Goal: Task Accomplishment & Management: Manage account settings

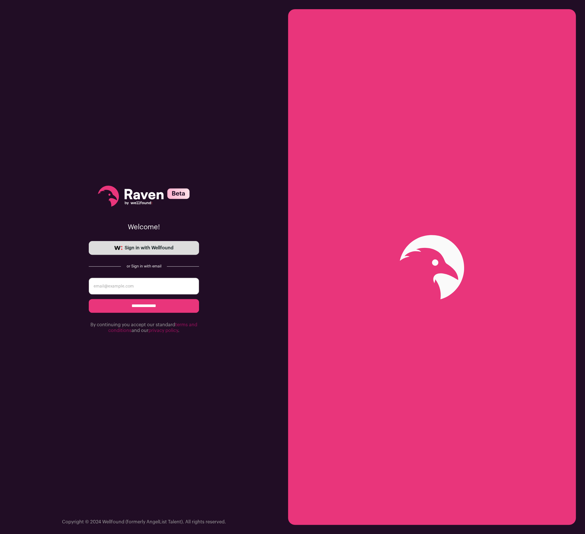
click at [152, 249] on span "Sign in with Wellfound" at bounding box center [149, 248] width 49 height 7
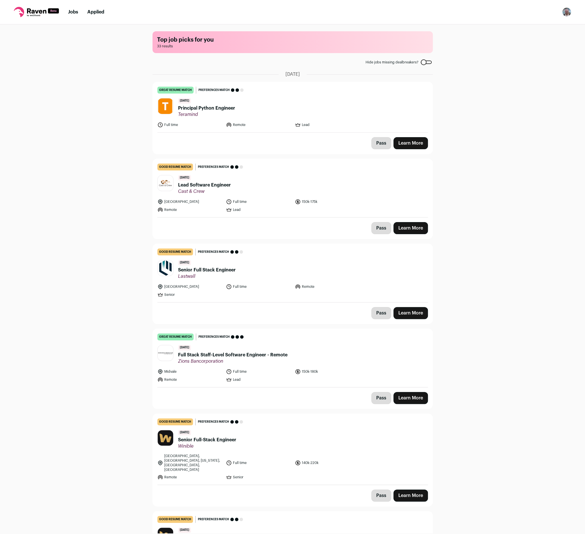
click at [288, 109] on header "[DATE] Principal Python Engineer Teramind" at bounding box center [292, 107] width 270 height 19
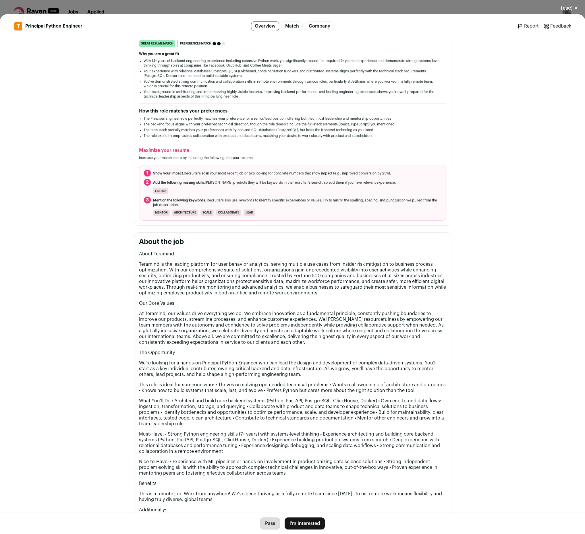
scroll to position [118, 0]
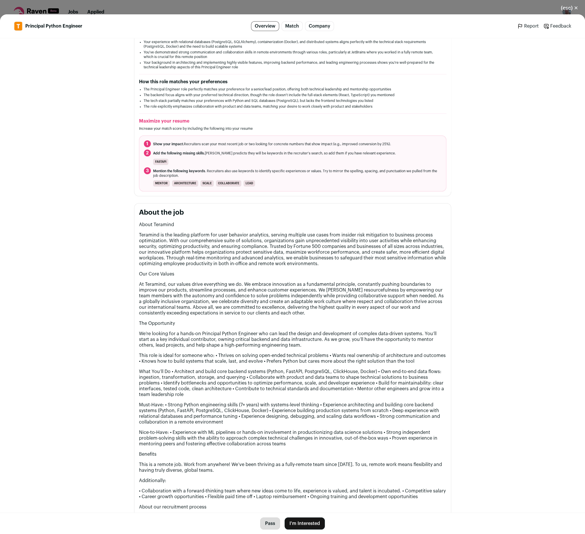
click at [273, 526] on button "Pass" at bounding box center [270, 523] width 20 height 12
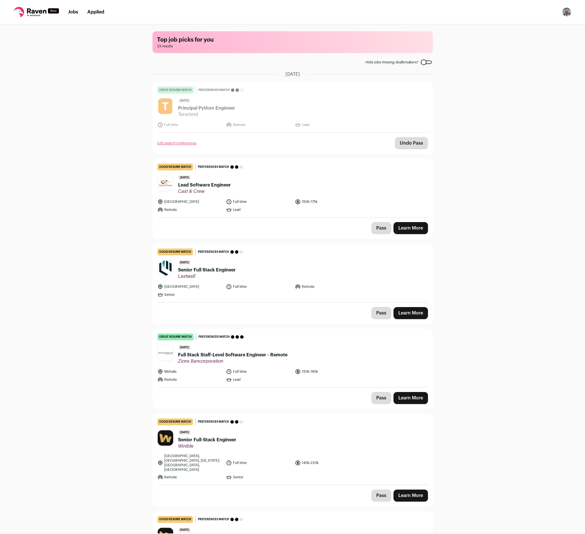
click at [306, 262] on header "[DATE] Senior Full Stack Engineer [GEOGRAPHIC_DATA]" at bounding box center [292, 269] width 270 height 19
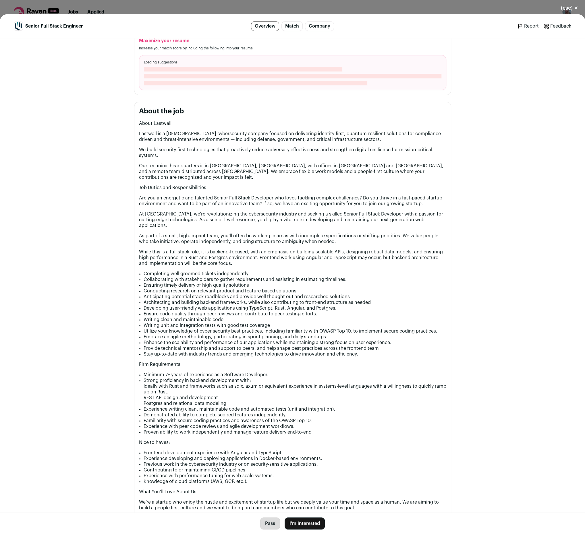
scroll to position [236, 0]
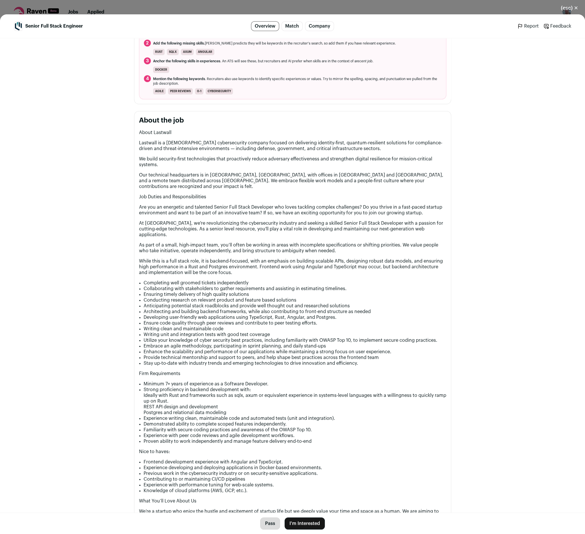
click at [289, 27] on link "Match" at bounding box center [291, 26] width 21 height 10
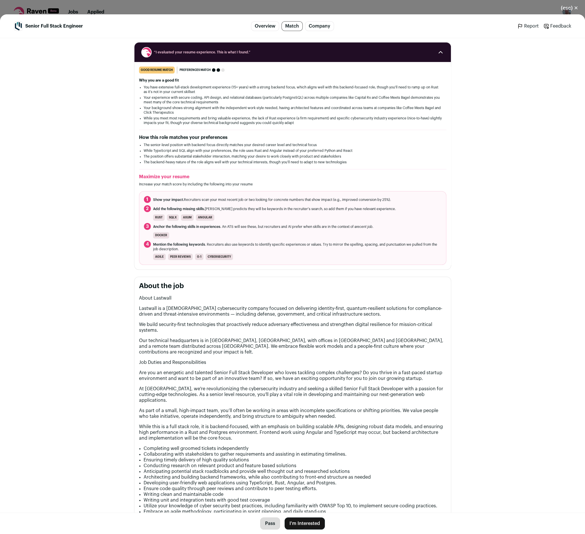
click at [322, 30] on link "Company" at bounding box center [319, 26] width 29 height 10
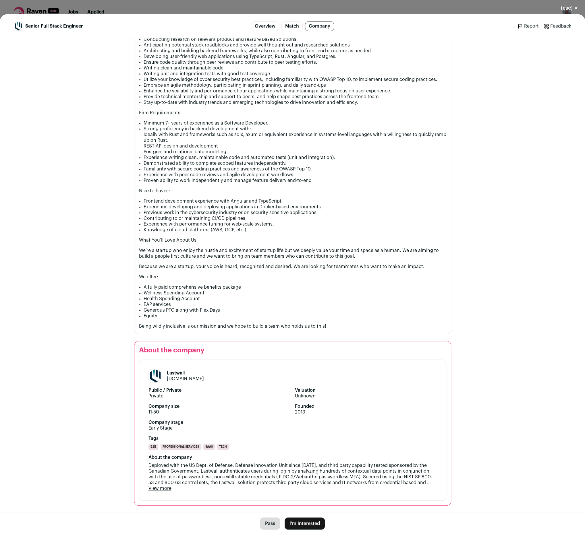
click at [257, 26] on link "Overview" at bounding box center [265, 26] width 28 height 10
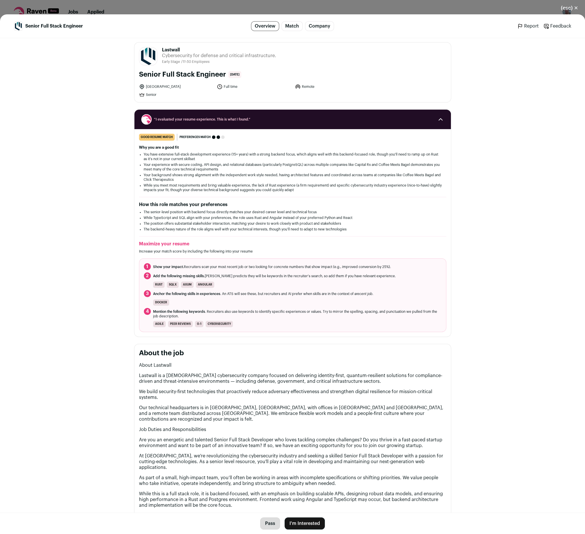
click at [287, 28] on link "Match" at bounding box center [291, 26] width 21 height 10
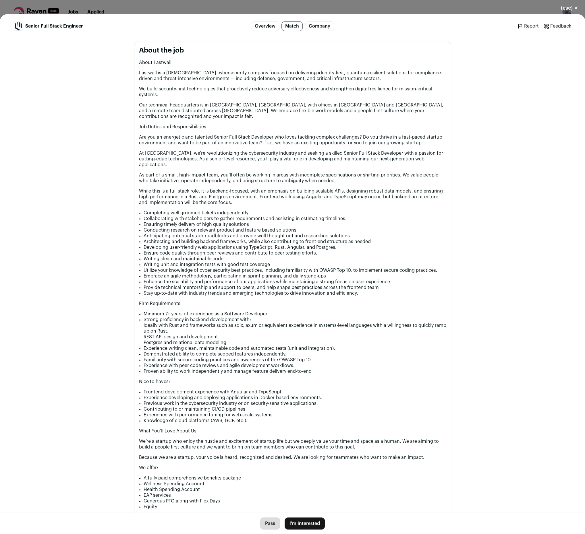
scroll to position [500, 0]
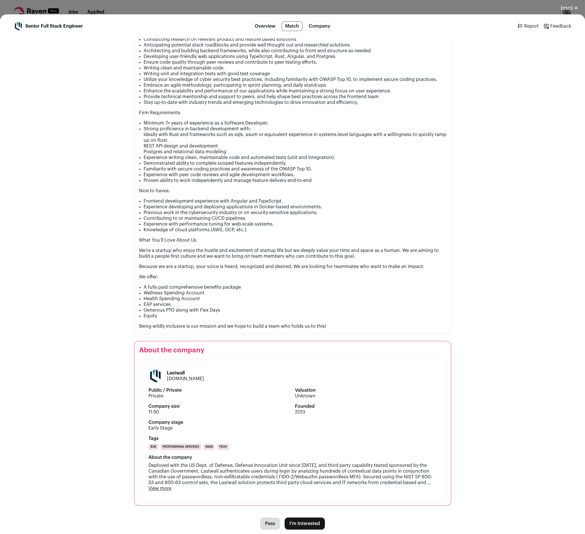
click at [575, 6] on button "(esc) ✕" at bounding box center [569, 8] width 31 height 13
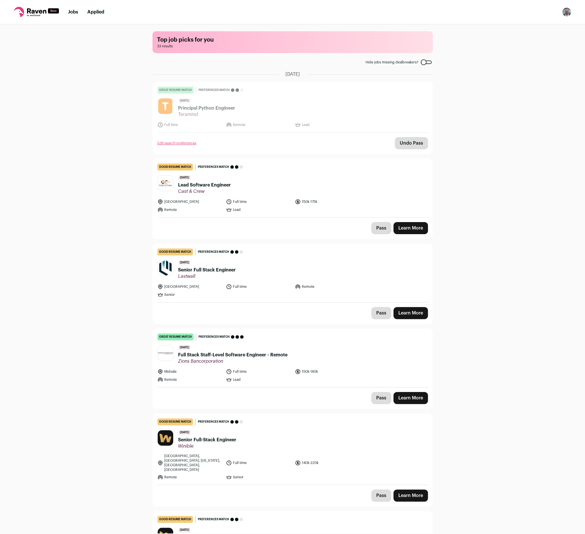
click at [260, 188] on header "[DATE] Lead Software Engineer Cast & Crew" at bounding box center [292, 184] width 270 height 19
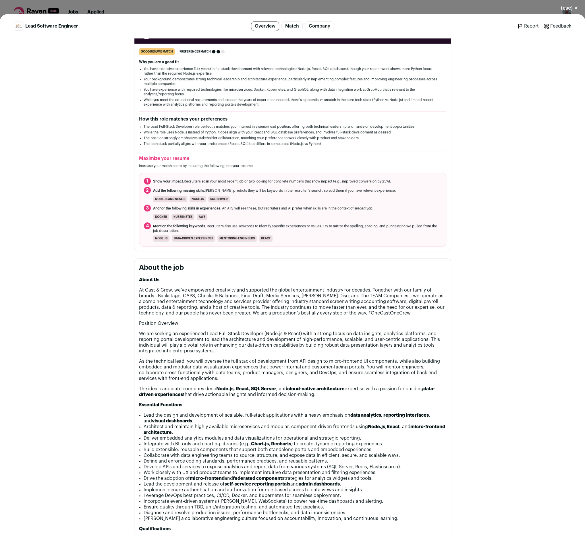
scroll to position [177, 0]
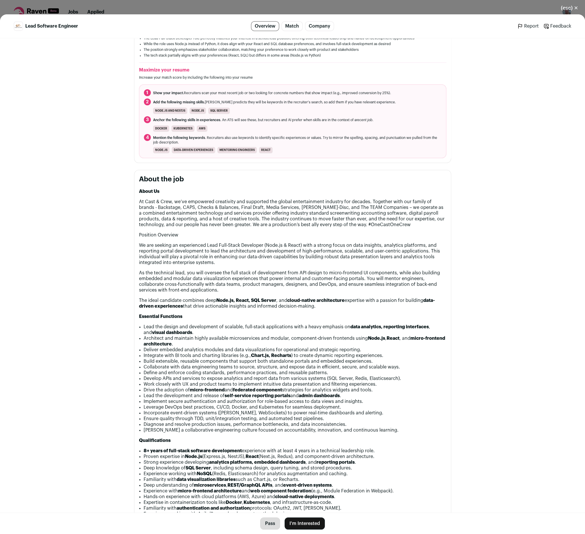
click at [272, 526] on button "Pass" at bounding box center [270, 523] width 20 height 12
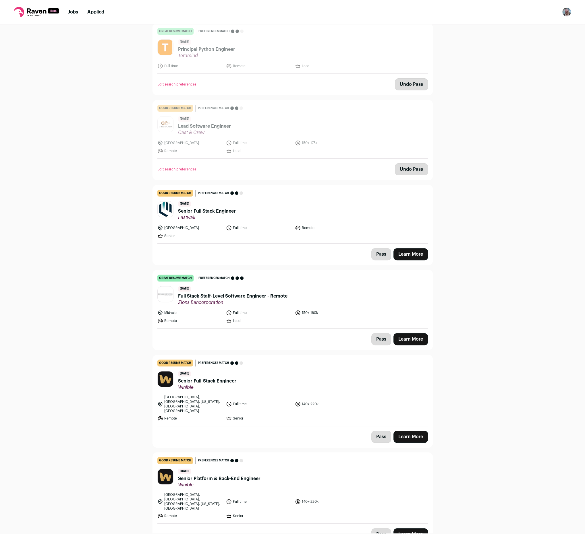
scroll to position [88, 0]
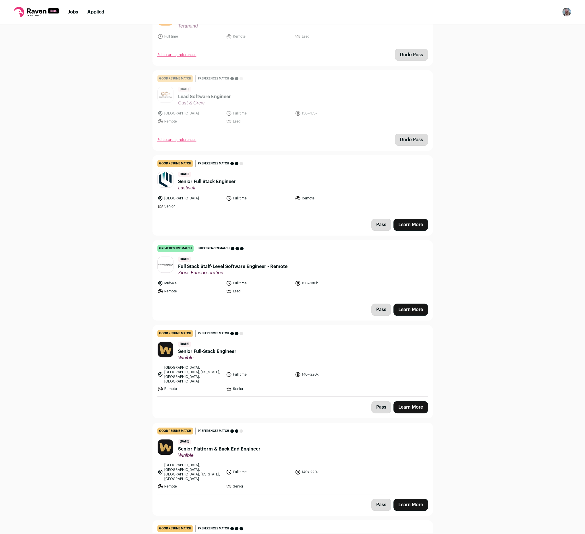
click at [350, 267] on header "[DATE] Full Stack Staff-Level Software Engineer - Remote Zions Bancorporation" at bounding box center [292, 266] width 270 height 19
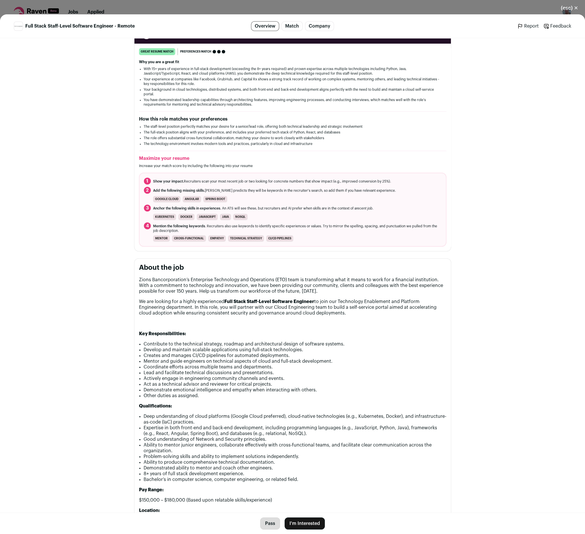
click at [304, 521] on button "I'm Interested" at bounding box center [304, 523] width 40 height 12
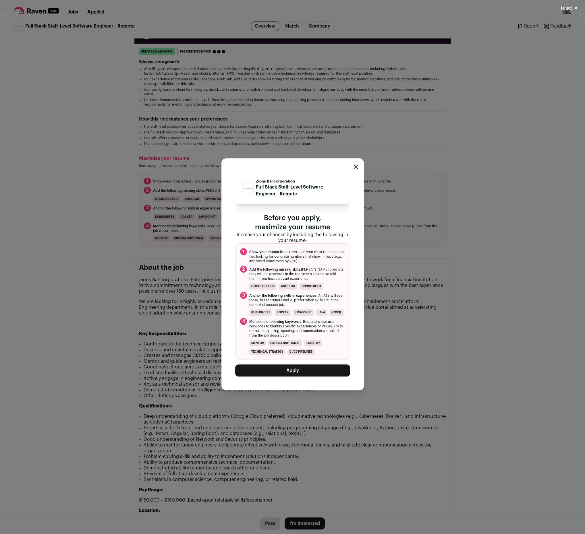
click at [354, 166] on icon "Close modal" at bounding box center [355, 166] width 5 height 5
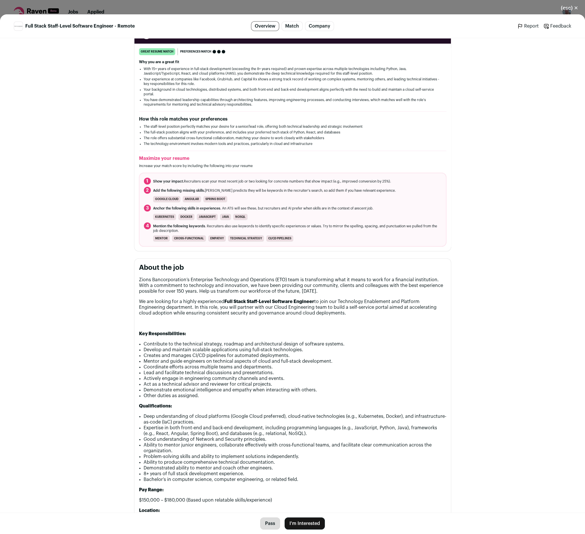
click at [569, 10] on button "(esc) ✕" at bounding box center [569, 8] width 31 height 13
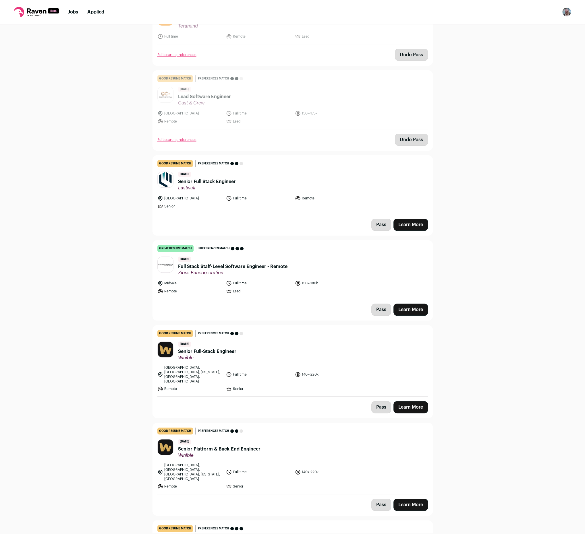
click at [571, 14] on button "Open dropdown" at bounding box center [566, 11] width 9 height 9
click at [552, 25] on link "Settings" at bounding box center [538, 27] width 63 height 14
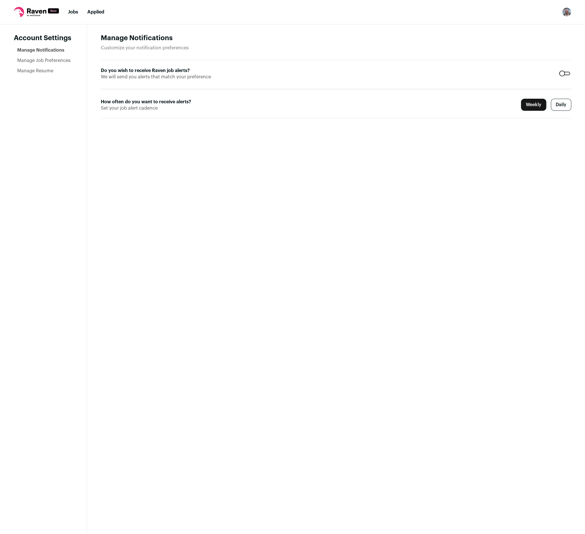
click at [32, 61] on link "Manage Job Preferences" at bounding box center [43, 60] width 53 height 5
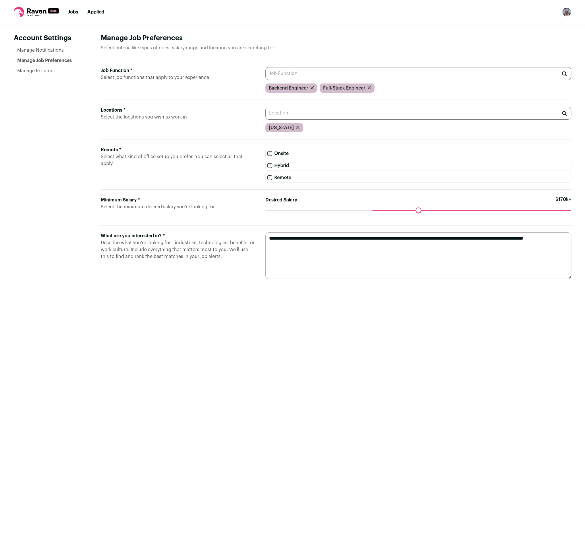
click at [30, 73] on link "Manage Resume" at bounding box center [35, 71] width 36 height 5
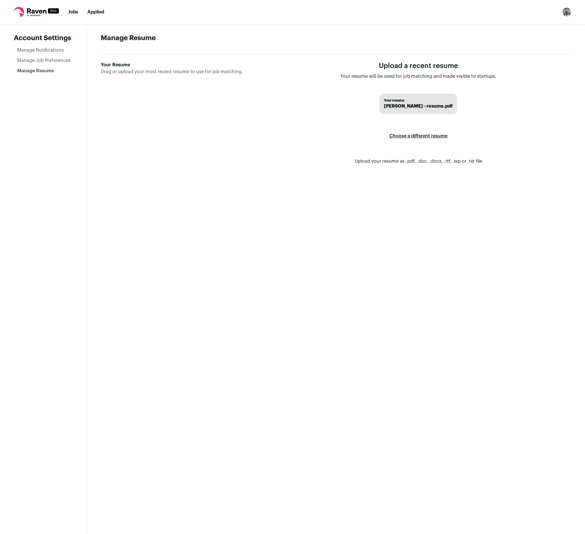
click at [404, 134] on label "Choose a different resume" at bounding box center [418, 136] width 58 height 16
click at [0, 0] on input "Your Resume Drag or upload your most recent resume to use for job matching." at bounding box center [0, 0] width 0 height 0
click at [35, 61] on link "Manage Job Preferences" at bounding box center [43, 60] width 53 height 5
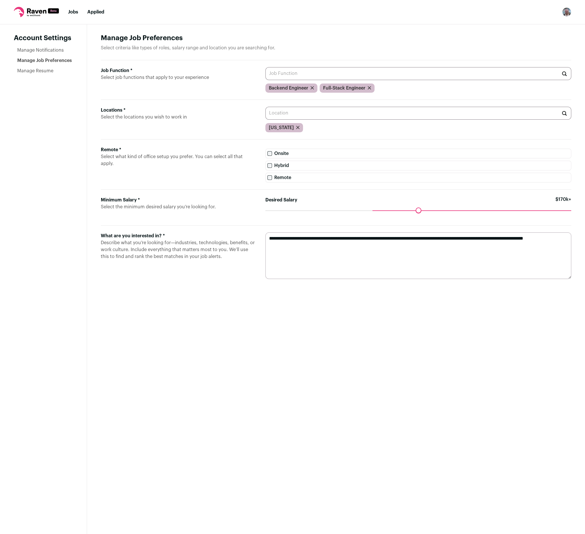
click at [339, 68] on input "Job Function * Select job functions that apply to your experience" at bounding box center [418, 73] width 306 height 13
click at [339, 70] on input "Job Function * Select job functions that apply to your experience" at bounding box center [418, 73] width 306 height 13
type input "t"
type input "l"
type input "s"
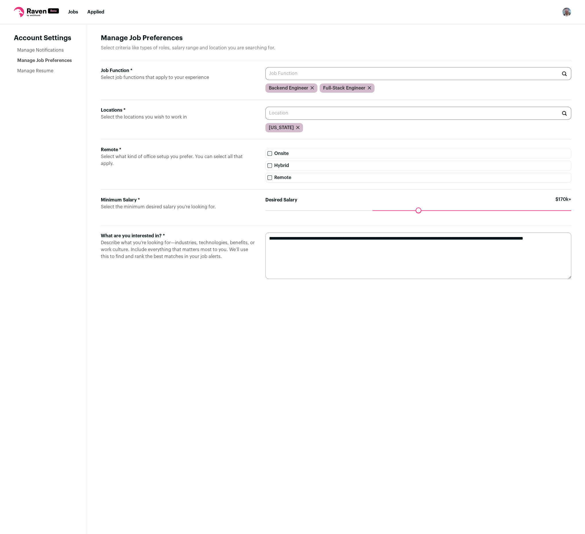
click at [378, 329] on main "Manage Job Preferences Select criteria like types of roles, salary range and lo…" at bounding box center [336, 279] width 498 height 510
drag, startPoint x: 372, startPoint y: 212, endPoint x: 380, endPoint y: 213, distance: 7.8
click at [380, 210] on input "Desired Salary" at bounding box center [418, 210] width 306 height 0
click at [28, 48] on link "Manage Notifications" at bounding box center [40, 50] width 46 height 5
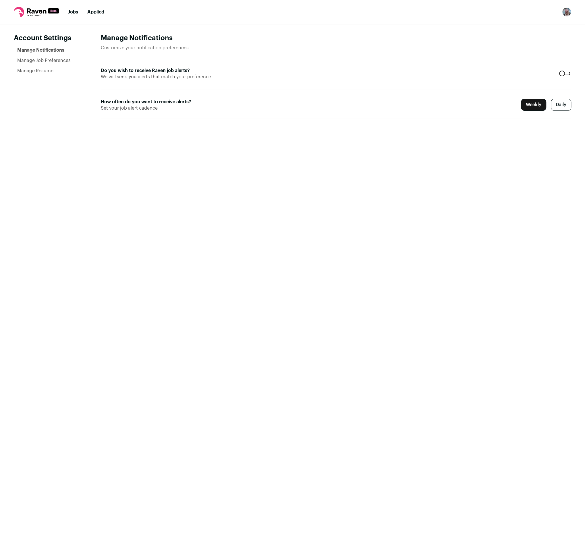
click at [69, 10] on link "Jobs" at bounding box center [73, 12] width 10 height 5
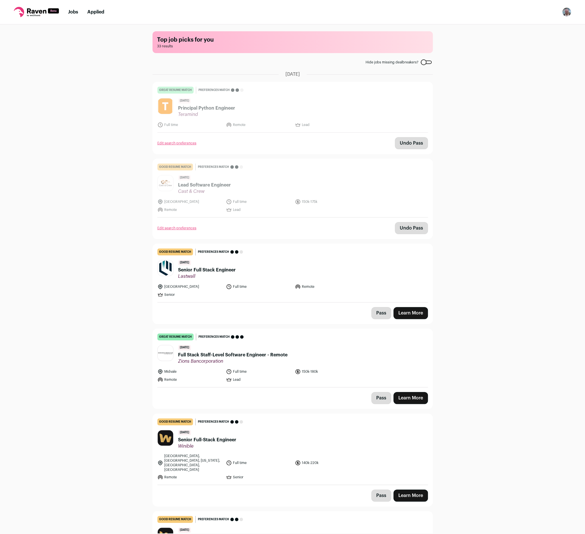
click at [93, 12] on link "Applied" at bounding box center [95, 12] width 17 height 5
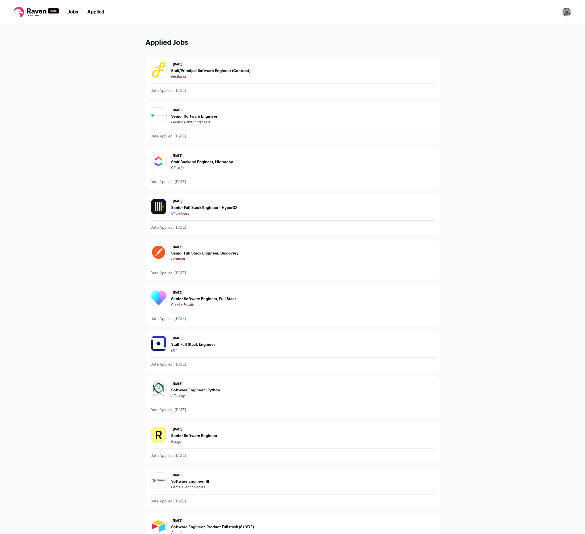
click at [66, 13] on nav "Jobs Applied Settings Notifications Preferences Resume FAQs Logout" at bounding box center [292, 12] width 585 height 24
click at [79, 10] on ul "Jobs Applied" at bounding box center [86, 12] width 36 height 6
click at [76, 12] on link "Jobs" at bounding box center [73, 12] width 10 height 5
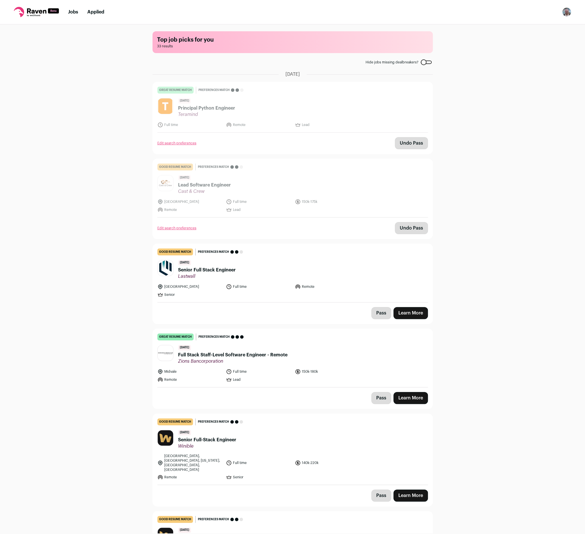
scroll to position [118, 0]
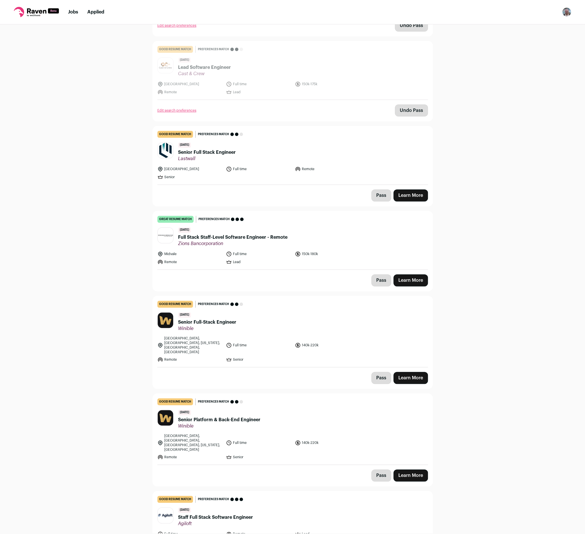
click at [319, 232] on header "[DATE] Full Stack Staff-Level Software Engineer - Remote Zions Bancorporation" at bounding box center [292, 236] width 270 height 19
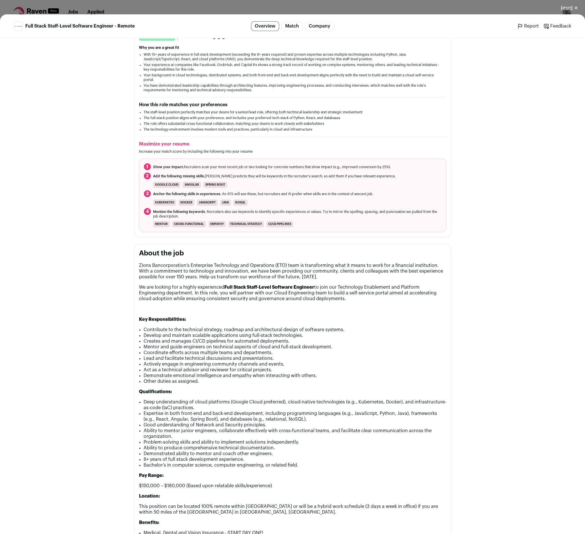
scroll to position [0, 0]
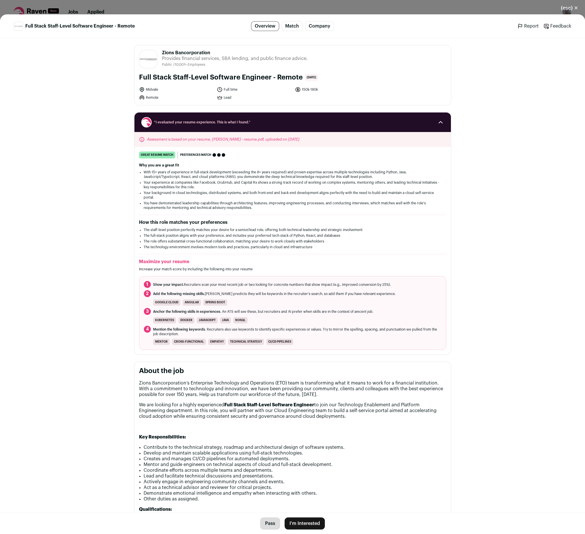
click at [564, 8] on button "(esc) ✕" at bounding box center [569, 8] width 31 height 13
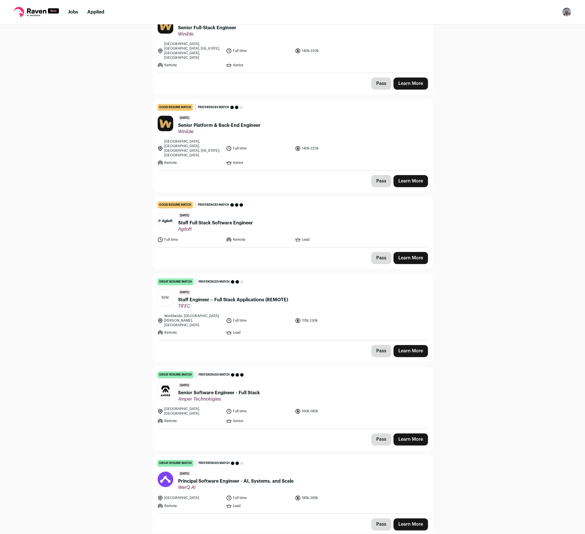
scroll to position [442, 0]
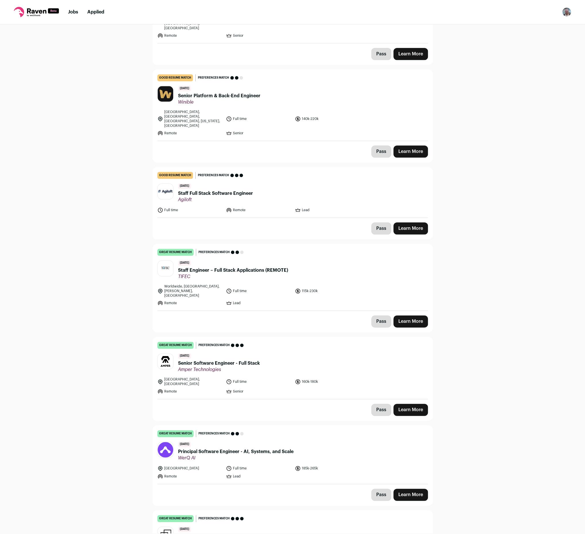
click at [353, 260] on header "[DATE] Staff Engineer – Full Stack Applications (REMOTE) TIFEC" at bounding box center [292, 269] width 270 height 19
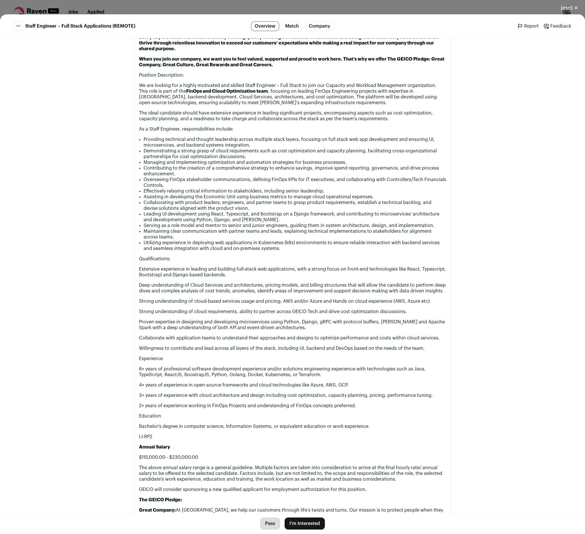
scroll to position [374, 0]
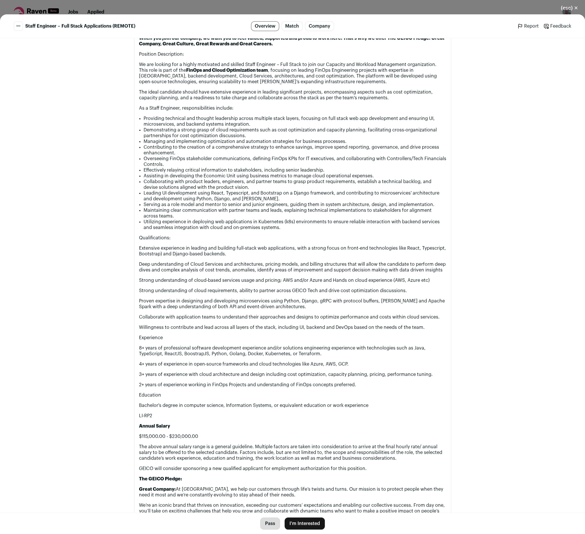
click at [314, 525] on button "I'm Interested" at bounding box center [304, 523] width 40 height 12
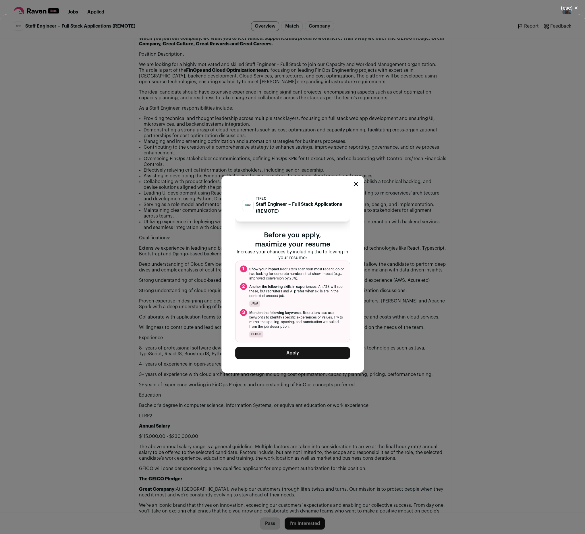
click at [305, 358] on button "Apply" at bounding box center [292, 353] width 115 height 12
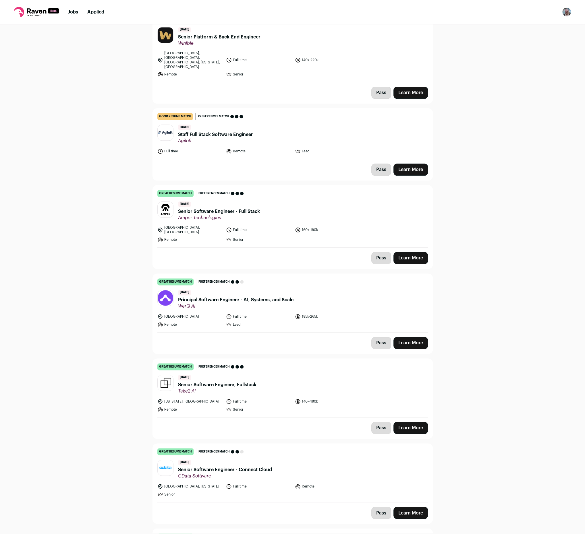
scroll to position [530, 0]
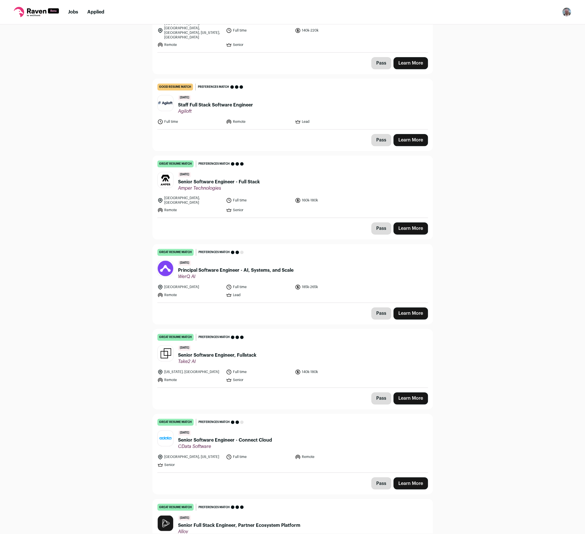
click at [342, 172] on header "[DATE] Senior Software Engineer - Full Stack Amper Technologies" at bounding box center [292, 181] width 270 height 19
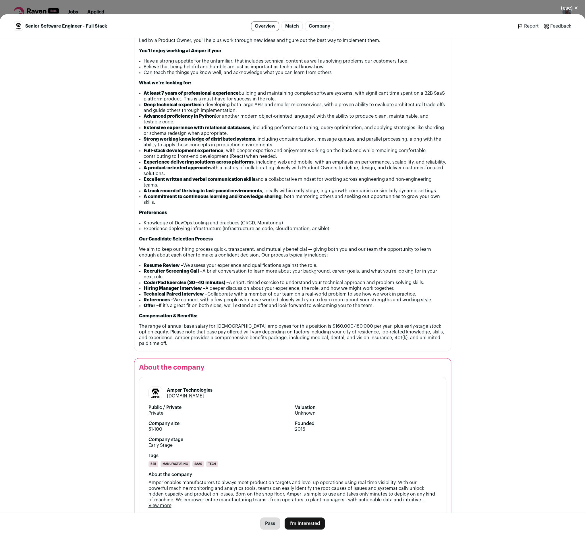
scroll to position [442, 0]
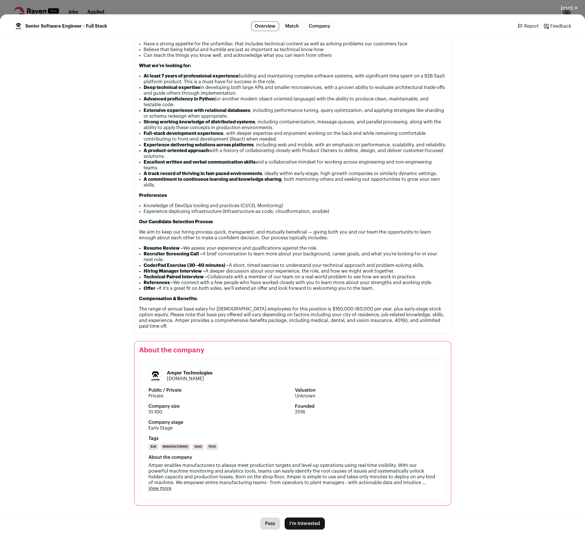
click at [302, 523] on button "I'm Interested" at bounding box center [304, 523] width 40 height 12
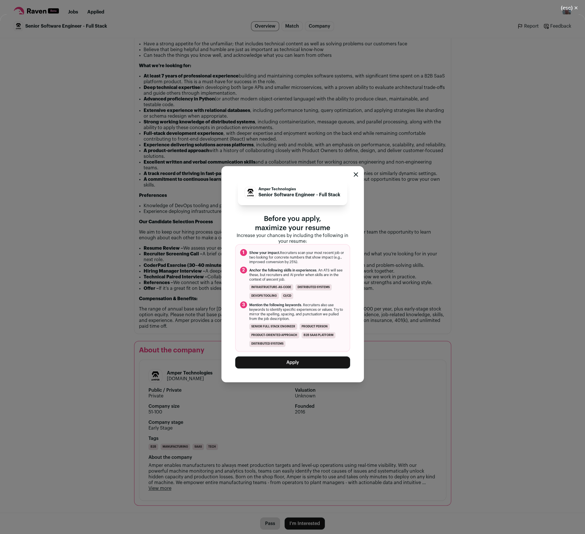
click at [296, 365] on button "Apply" at bounding box center [292, 362] width 115 height 12
